Goal: Register for event/course

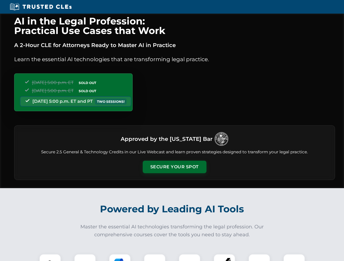
click at [174, 167] on button "Secure Your Spot" at bounding box center [175, 167] width 64 height 13
click at [50, 258] on img at bounding box center [50, 265] width 16 height 16
click at [85, 258] on div at bounding box center [85, 265] width 22 height 22
